Goal: Find specific page/section: Find specific page/section

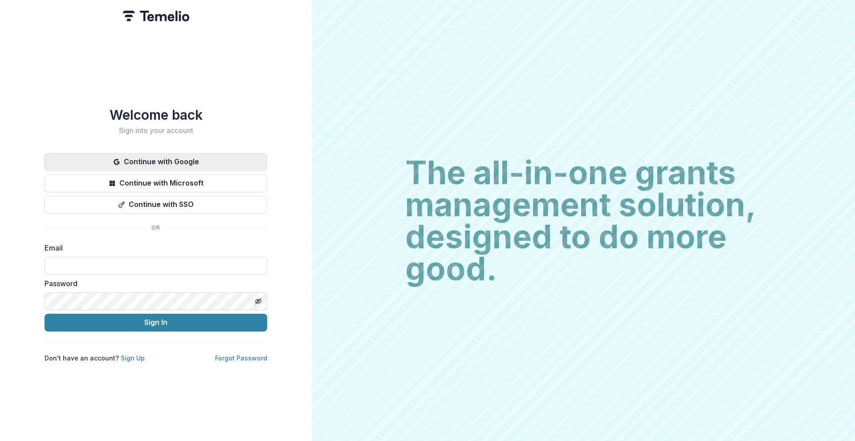
click at [184, 159] on button "Continue with Google" at bounding box center [156, 162] width 223 height 18
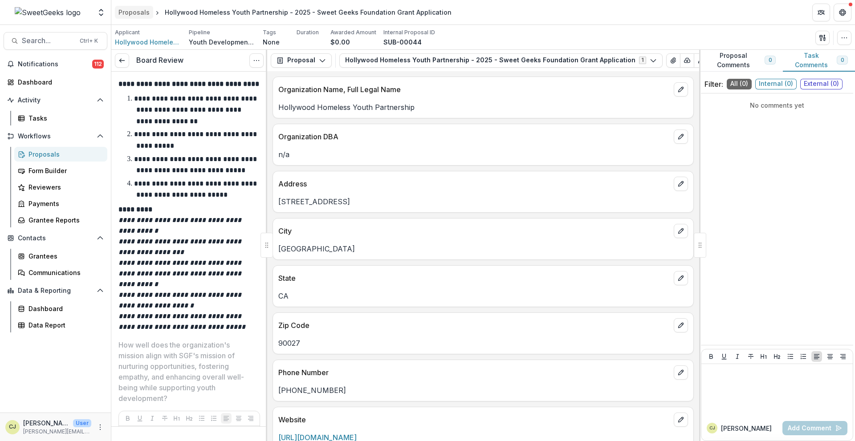
click at [136, 13] on div "Proposals" at bounding box center [133, 12] width 31 height 9
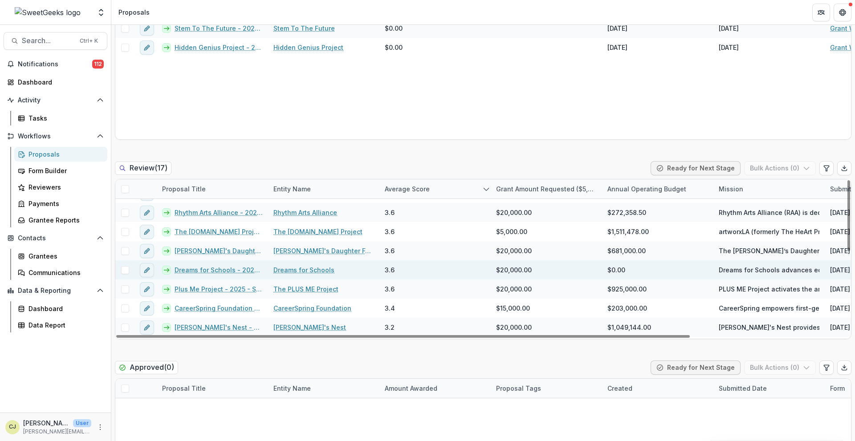
scroll to position [134, 0]
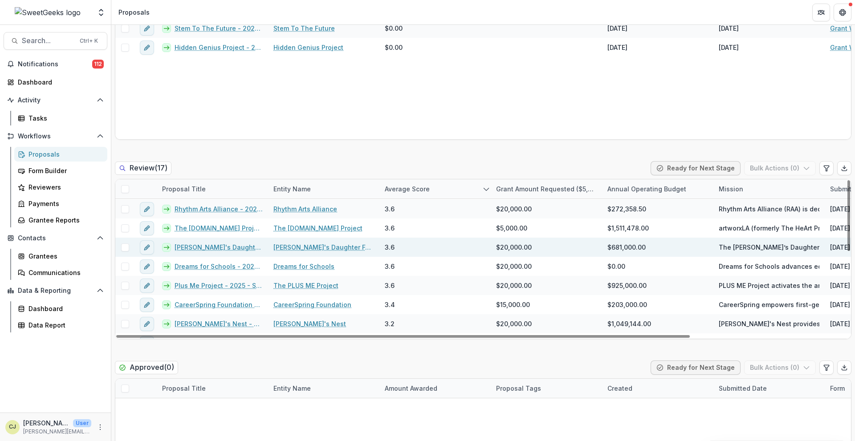
click at [227, 248] on link "Michael's Daughter Foundation - 2025 - Sweet Geeks Foundation Grant Application" at bounding box center [219, 247] width 88 height 9
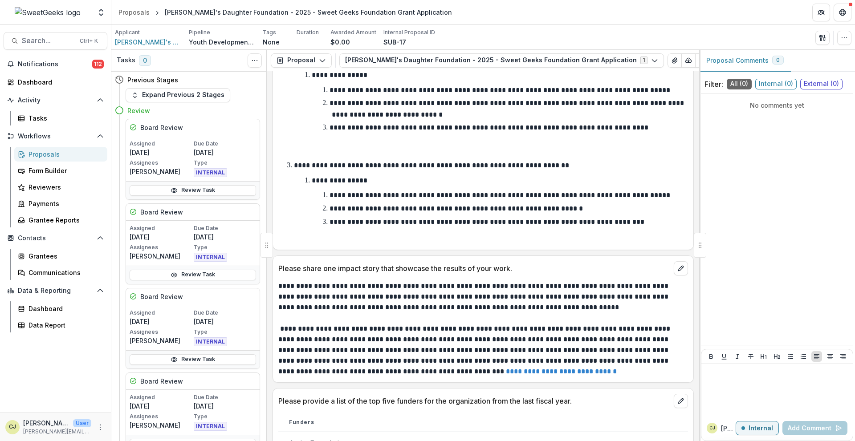
scroll to position [1826, 0]
